Goal: Find specific page/section

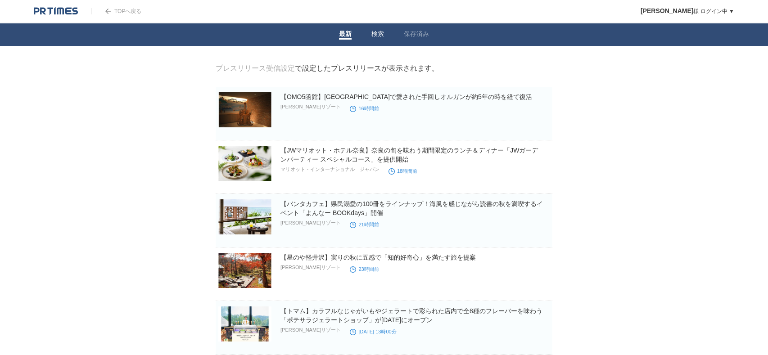
click at [378, 32] on link "検索" at bounding box center [377, 34] width 13 height 9
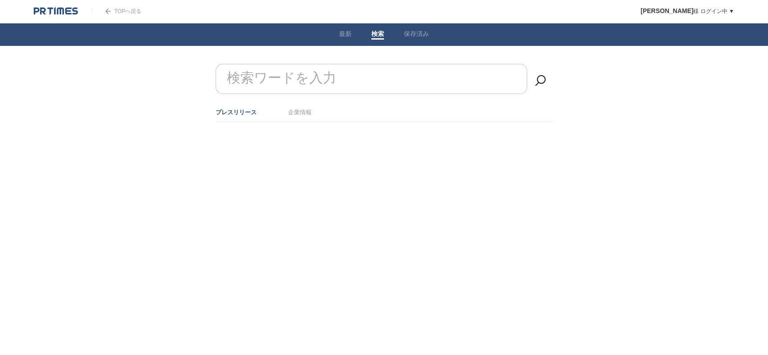
click at [353, 82] on input "検索ワードを入力" at bounding box center [372, 79] width 312 height 30
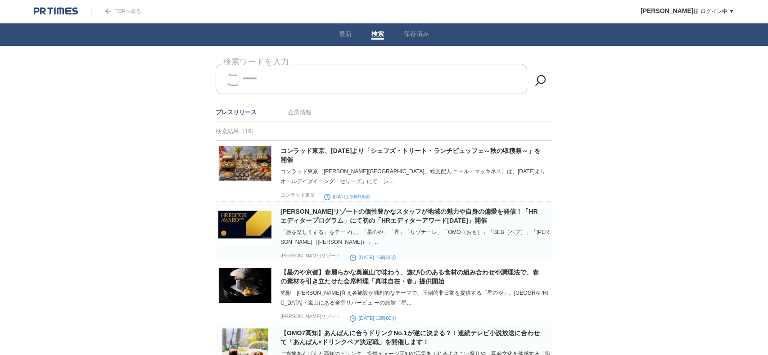
type input "こ"
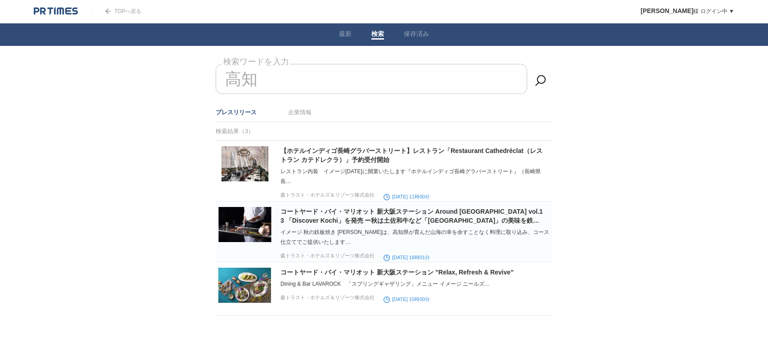
type input "高"
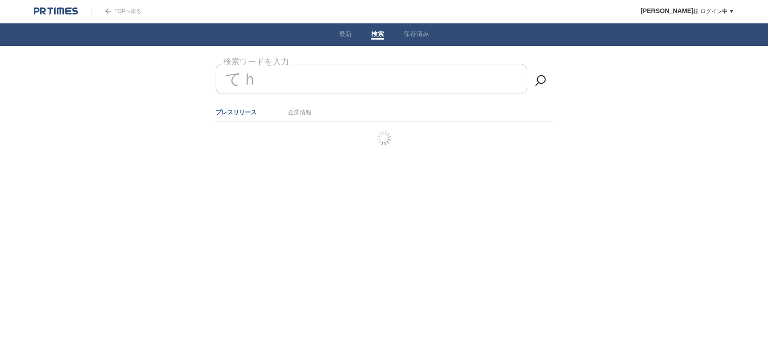
type input "て"
type input "t"
type input "k"
click at [302, 113] on link "企業情報" at bounding box center [299, 112] width 23 height 7
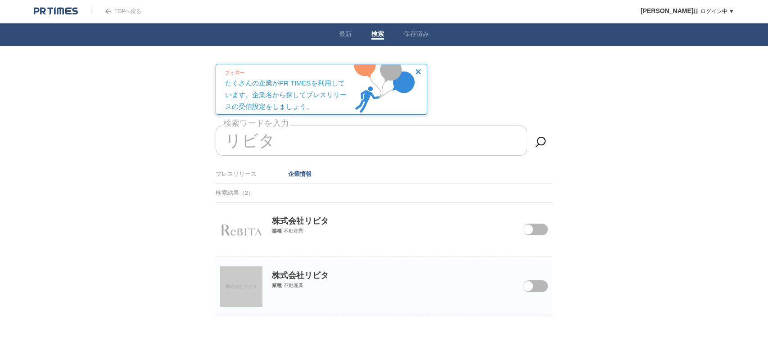
click at [303, 147] on input "リビタ" at bounding box center [372, 141] width 312 height 30
type input "リ"
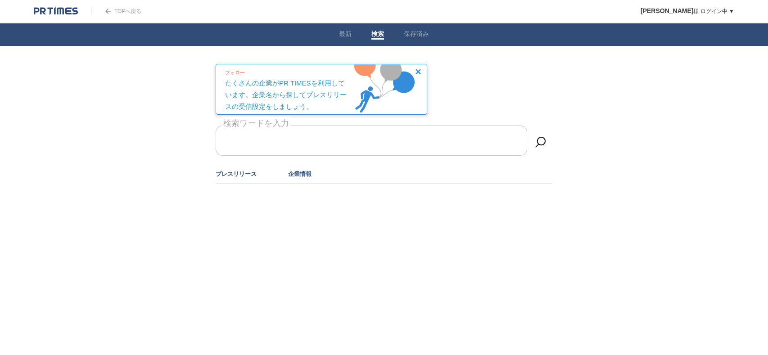
click at [224, 174] on link "プレスリリース" at bounding box center [236, 174] width 41 height 7
click at [413, 32] on link "保存済み" at bounding box center [416, 34] width 25 height 9
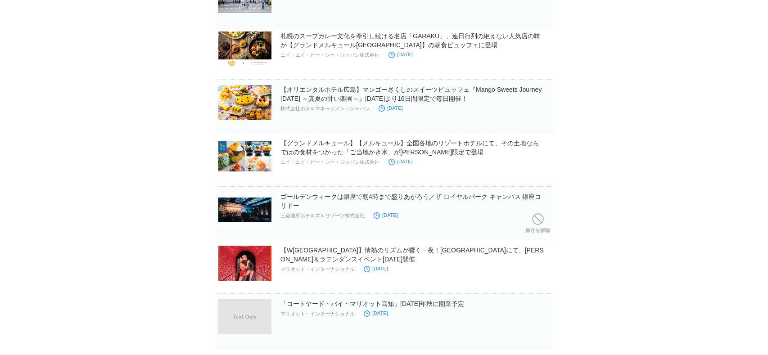
scroll to position [575, 0]
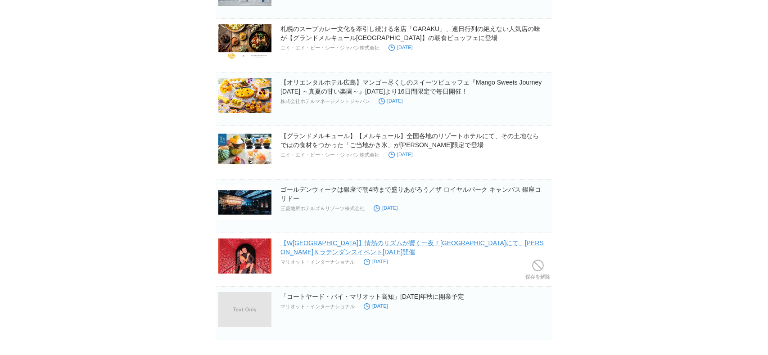
click at [344, 240] on link "【W[GEOGRAPHIC_DATA]】情熱のリズムが響く一夜！[GEOGRAPHIC_DATA]にて、[PERSON_NAME]＆ラテンダンスイベント[DA…" at bounding box center [411, 248] width 263 height 16
